Goal: Task Accomplishment & Management: Manage account settings

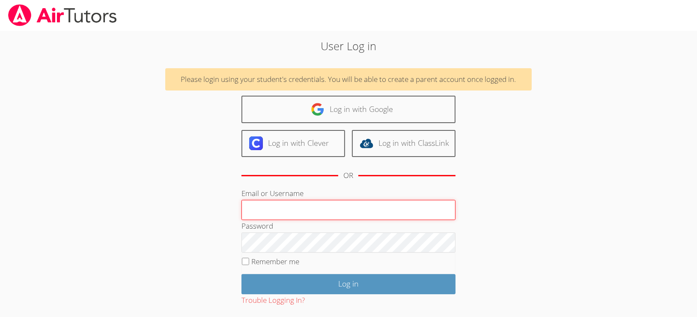
click at [283, 215] on input "Email or Username" at bounding box center [349, 210] width 214 height 21
type input "[EMAIL_ADDRESS][DOMAIN_NAME]"
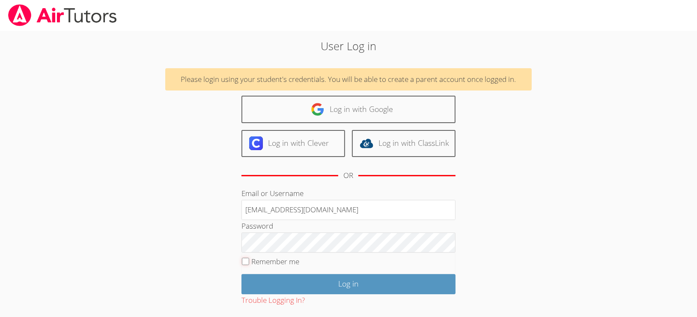
click at [245, 262] on input "Remember me" at bounding box center [245, 260] width 7 height 7
checkbox input "true"
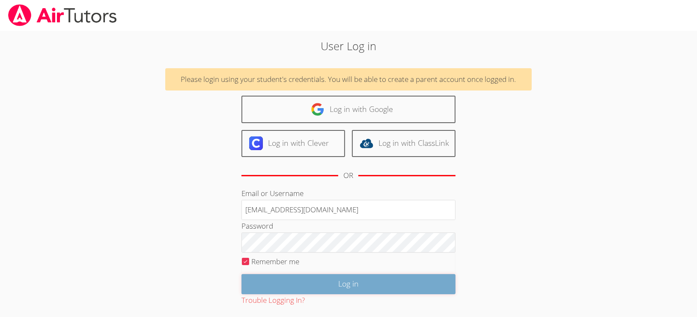
click at [317, 282] on input "Log in" at bounding box center [349, 284] width 214 height 20
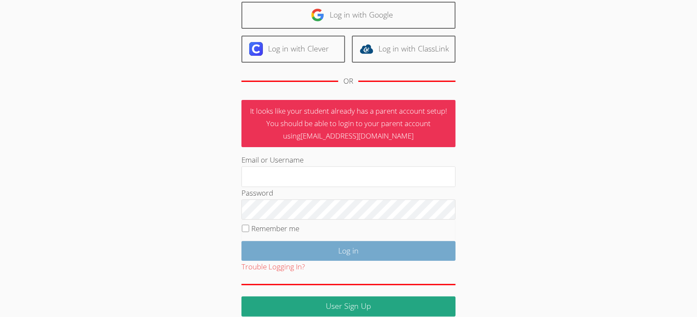
scroll to position [77, 0]
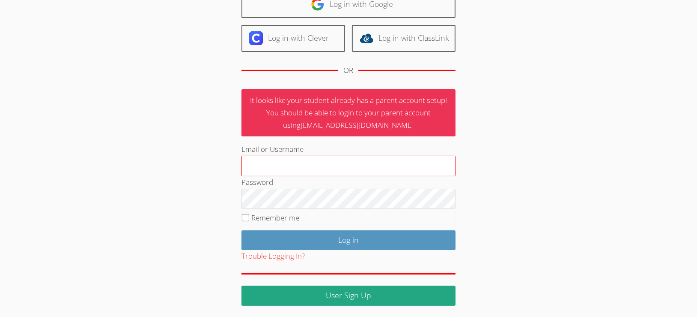
click at [336, 162] on input "Email or Username" at bounding box center [349, 165] width 214 height 21
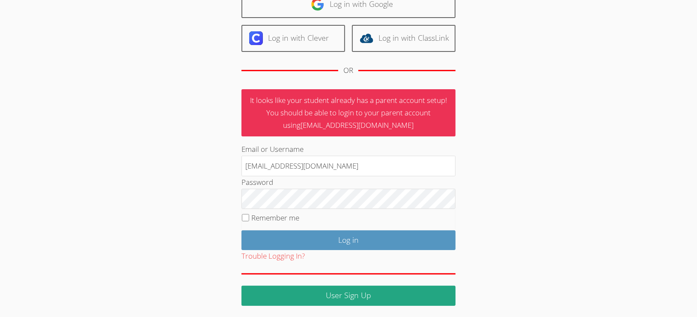
type input "[EMAIL_ADDRESS][DOMAIN_NAME]"
click at [242, 230] on input "Log in" at bounding box center [349, 240] width 214 height 20
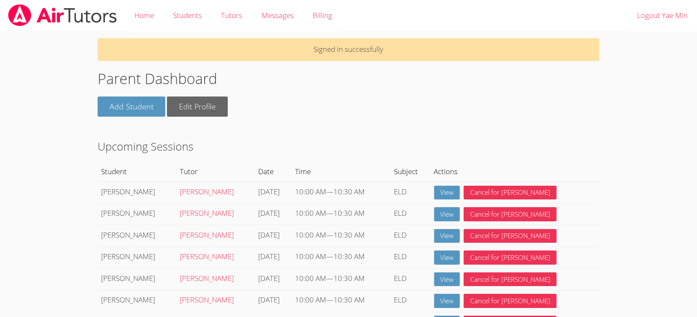
click at [664, 20] on link "Logout Yae Min" at bounding box center [662, 15] width 69 height 31
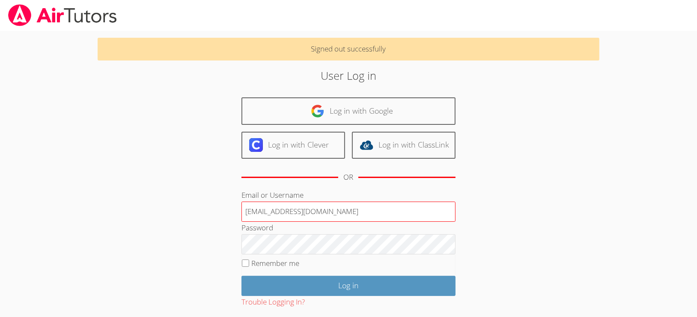
click at [305, 213] on input "[EMAIL_ADDRESS][DOMAIN_NAME]" at bounding box center [349, 211] width 214 height 21
click at [293, 210] on input "ypruimin@naver.com" at bounding box center [349, 211] width 214 height 21
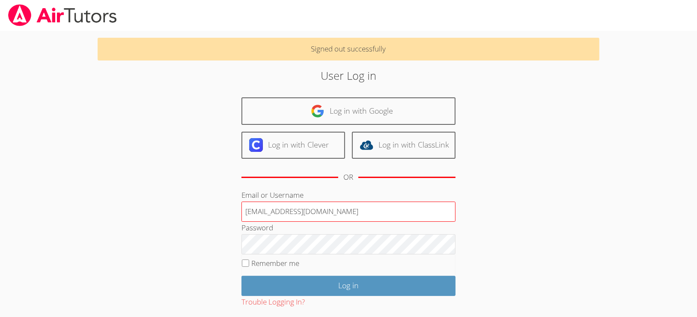
type input "ygo@bhusd.com"
click at [243, 265] on input "Remember me" at bounding box center [245, 262] width 7 height 7
checkbox input "true"
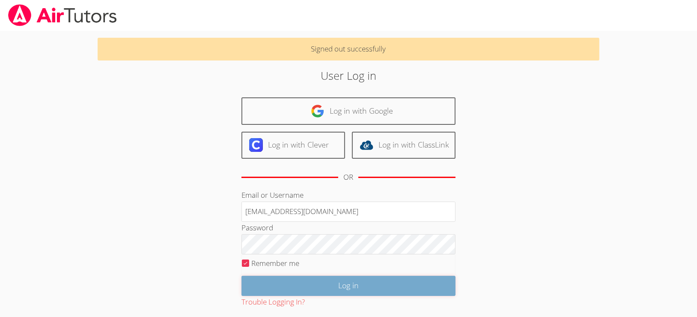
click at [322, 284] on input "Log in" at bounding box center [349, 285] width 214 height 20
